Goal: Information Seeking & Learning: Compare options

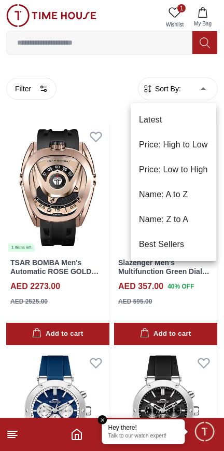
click at [196, 172] on li "Price: Low to High" at bounding box center [174, 169] width 86 height 25
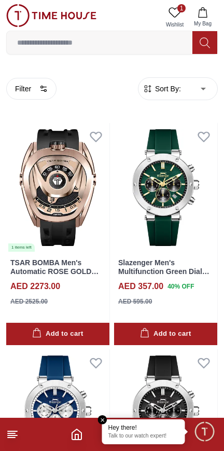
type input "*"
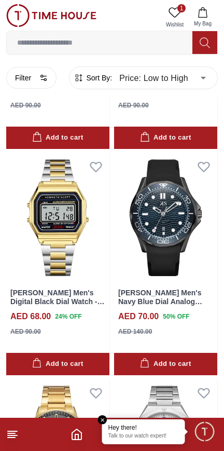
scroll to position [2683, 0]
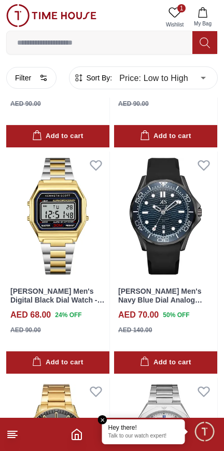
click at [192, 260] on img at bounding box center [165, 216] width 103 height 129
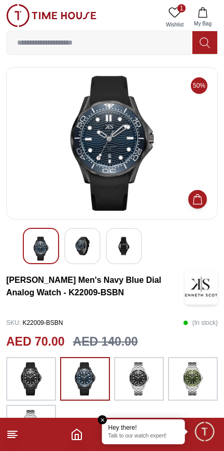
click at [124, 246] on img at bounding box center [124, 246] width 19 height 19
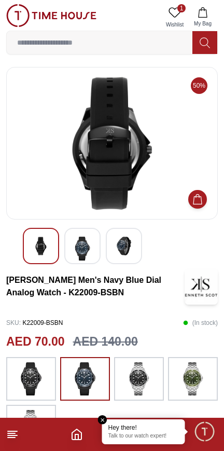
click at [90, 253] on img at bounding box center [82, 249] width 19 height 24
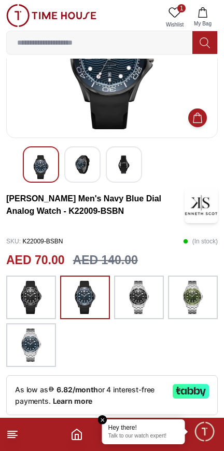
scroll to position [91, 0]
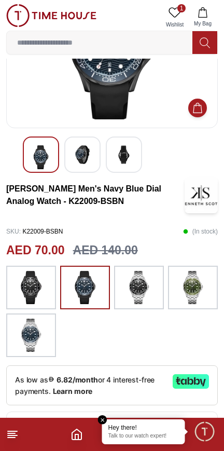
click at [200, 296] on img at bounding box center [193, 287] width 26 height 33
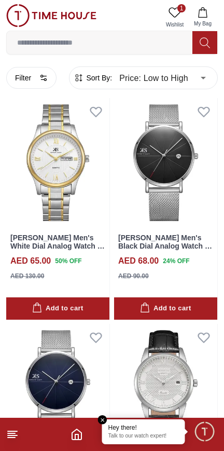
scroll to position [2060, 0]
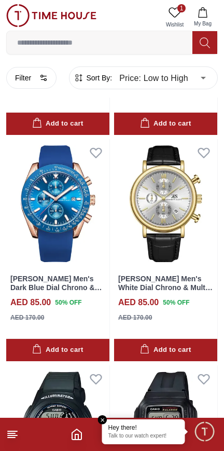
scroll to position [6476, 0]
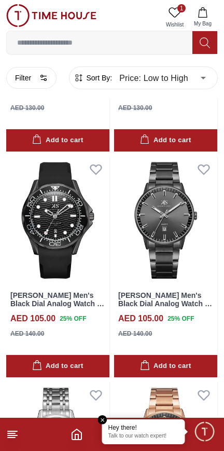
scroll to position [8782, 0]
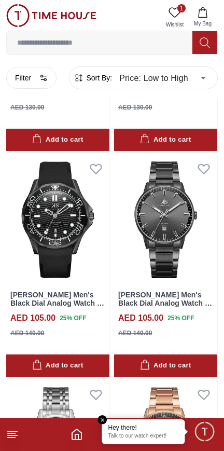
click at [32, 244] on img at bounding box center [57, 219] width 103 height 129
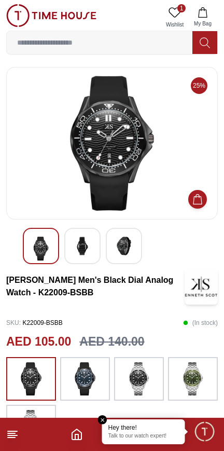
click at [79, 241] on img at bounding box center [82, 246] width 19 height 19
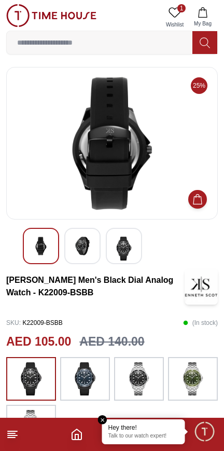
click at [114, 244] on div at bounding box center [124, 246] width 36 height 36
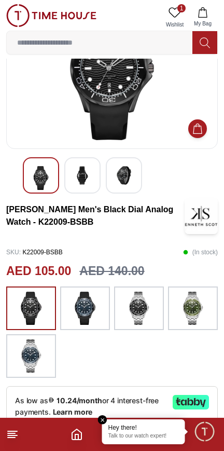
scroll to position [72, 0]
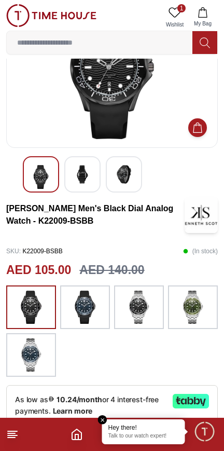
click at [86, 311] on img at bounding box center [85, 307] width 26 height 33
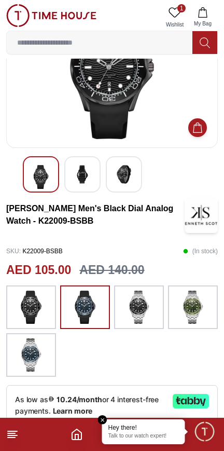
click at [19, 305] on img at bounding box center [31, 307] width 26 height 33
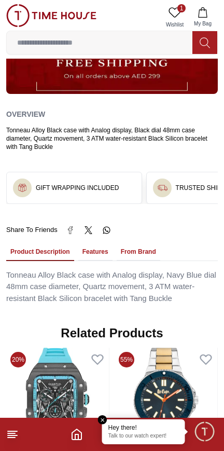
scroll to position [637, 0]
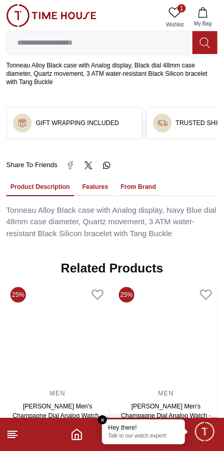
click at [109, 339] on img at bounding box center [57, 335] width 103 height 104
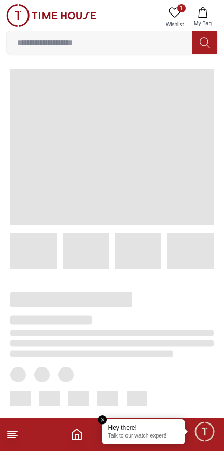
click at [101, 321] on div at bounding box center [104, 376] width 220 height 214
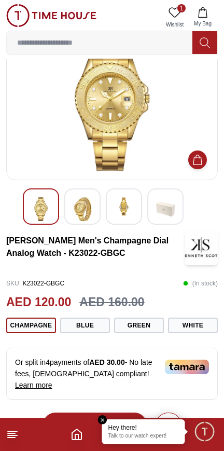
scroll to position [76, 0]
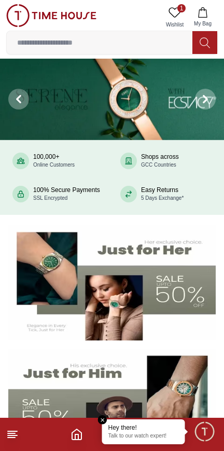
click at [18, 90] on span at bounding box center [18, 99] width 21 height 21
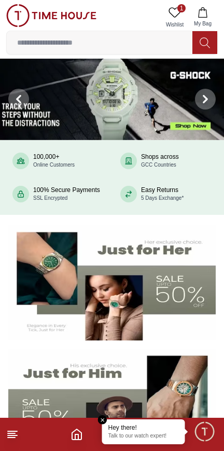
click at [89, 95] on img at bounding box center [112, 99] width 224 height 81
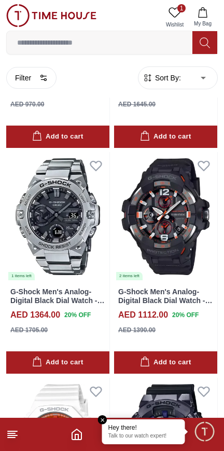
scroll to position [464, 0]
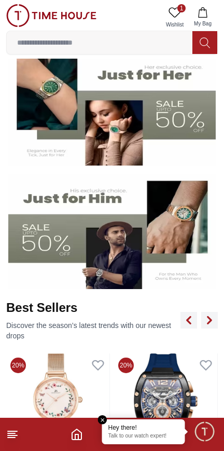
scroll to position [184, 0]
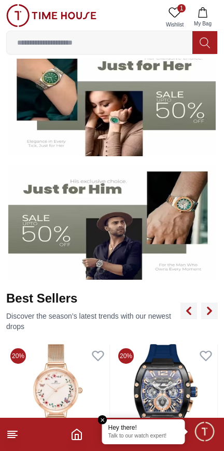
click at [94, 205] on img at bounding box center [112, 222] width 208 height 115
click at [95, 231] on img at bounding box center [112, 222] width 208 height 115
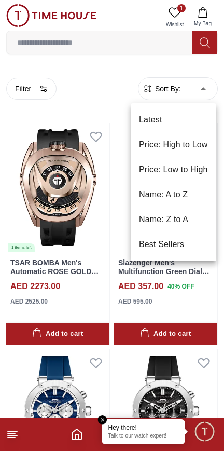
click at [160, 171] on li "Price: Low to High" at bounding box center [174, 169] width 86 height 25
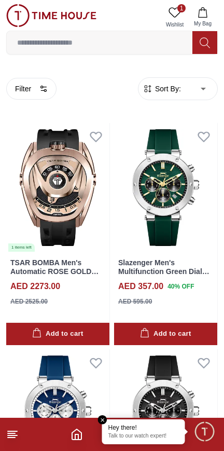
type input "*"
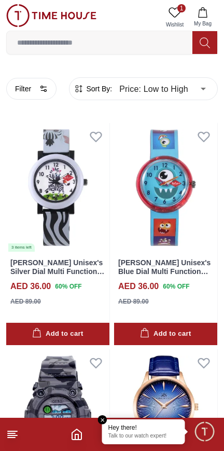
click at [216, 302] on div "Lee Cooper Unisex's Blue Dial Multi Function Watch - LC.K.4.899 AED 36.00 60 % …" at bounding box center [165, 285] width 103 height 66
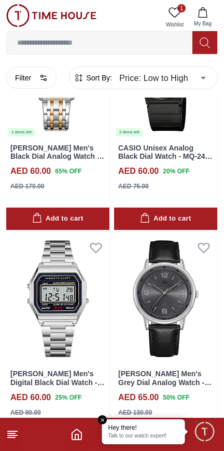
scroll to position [1953, 0]
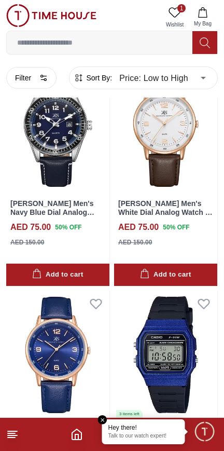
scroll to position [4215, 0]
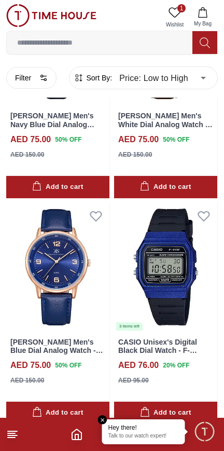
scroll to position [4217, 0]
